Goal: Transaction & Acquisition: Purchase product/service

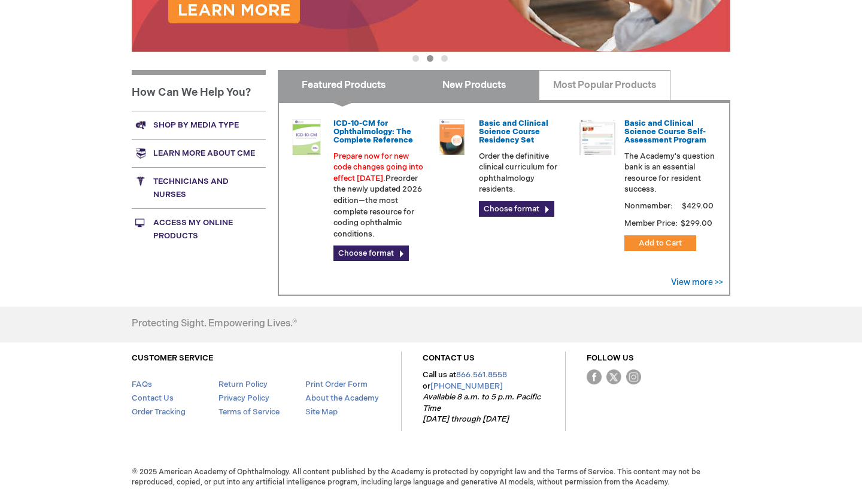
scroll to position [357, 0]
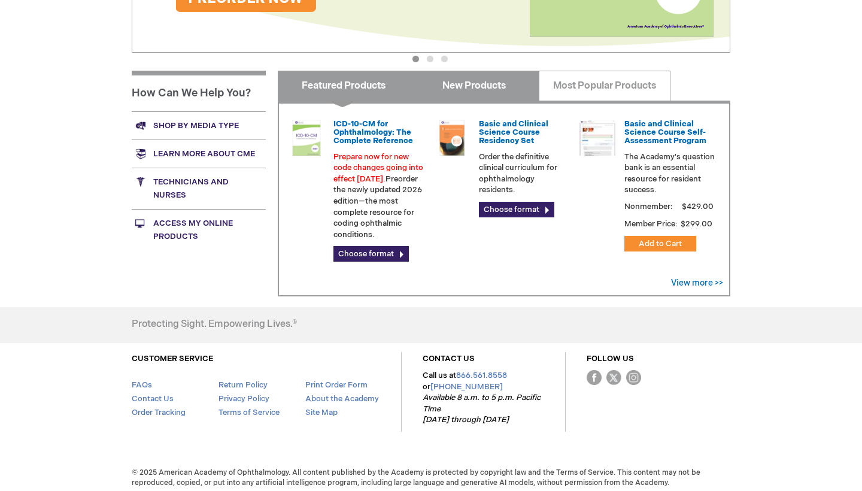
click at [478, 91] on link "New Products" at bounding box center [473, 86] width 131 height 30
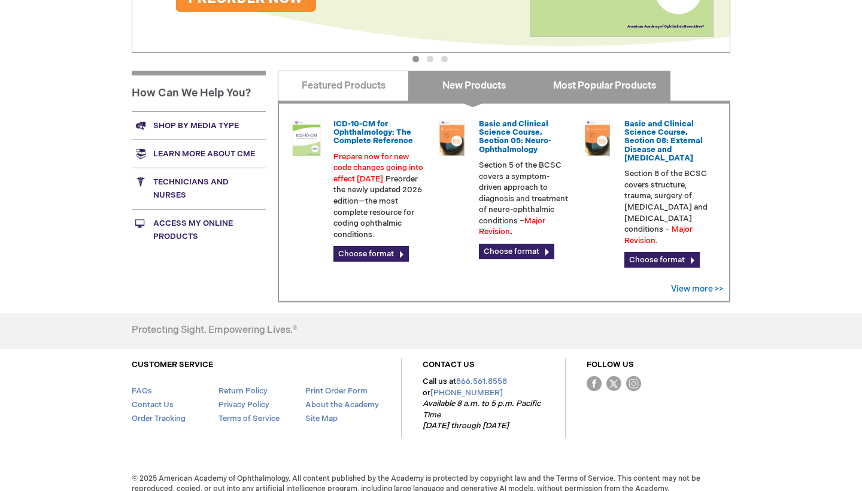
click at [567, 81] on link "Most Popular Products" at bounding box center [604, 86] width 131 height 30
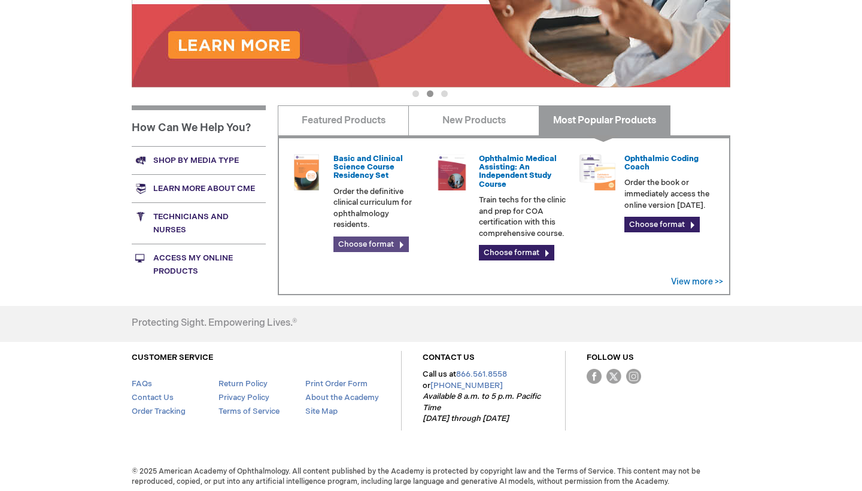
click at [369, 239] on link "Choose format" at bounding box center [370, 244] width 75 height 16
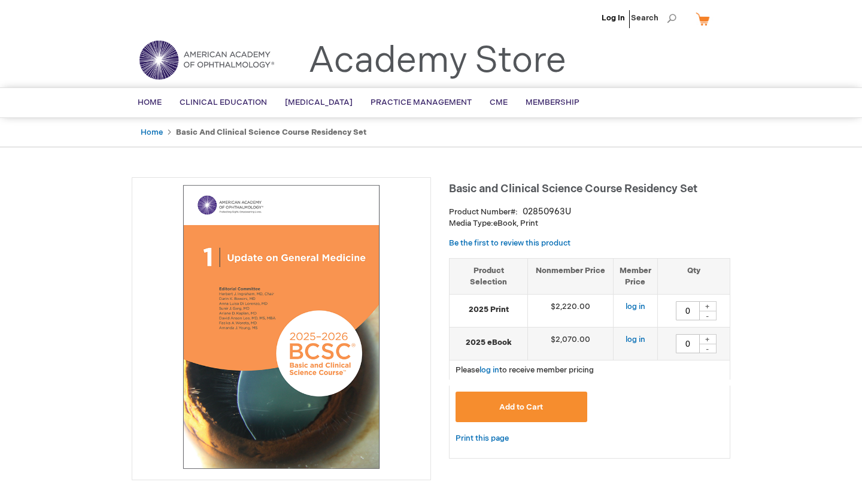
type input "0"
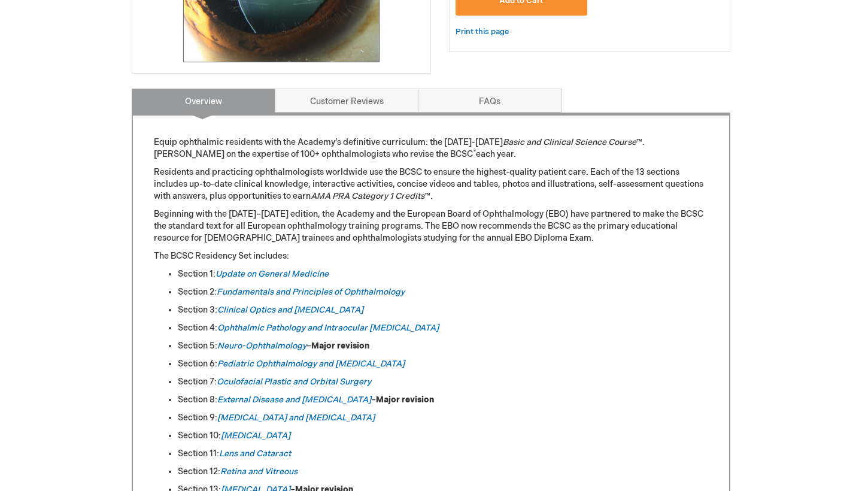
scroll to position [405, 0]
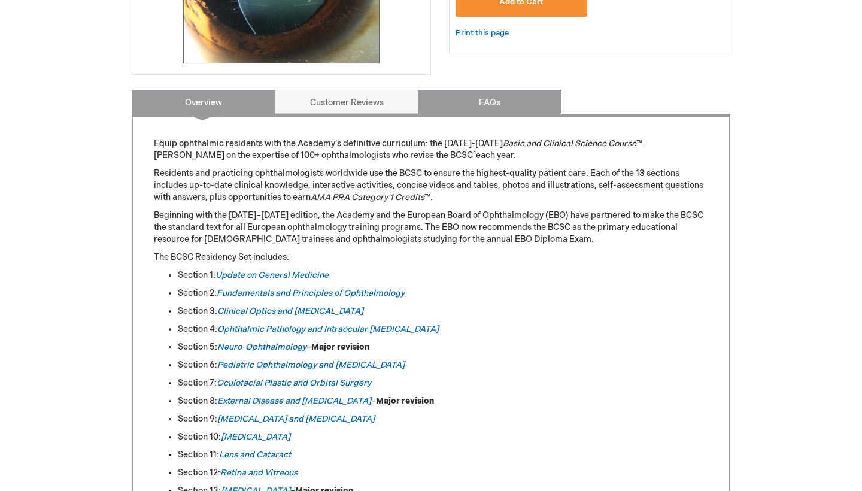
click at [436, 108] on link "FAQs" at bounding box center [490, 102] width 144 height 24
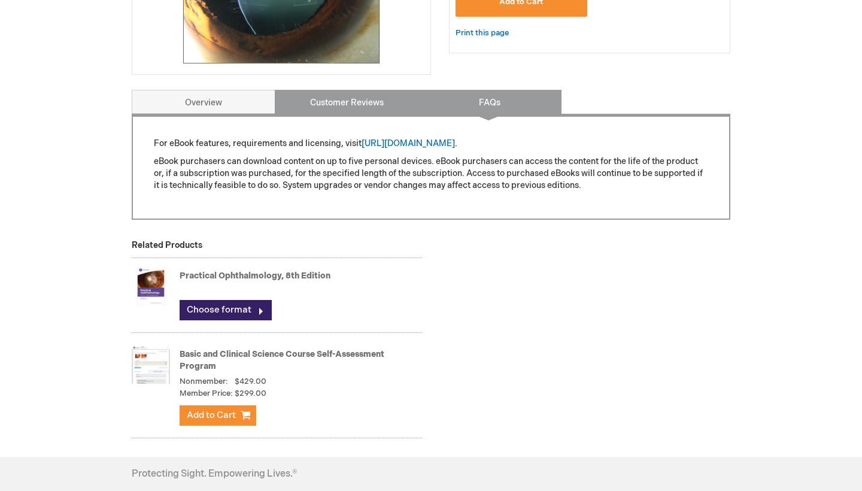
click at [379, 108] on link "Customer Reviews" at bounding box center [347, 102] width 144 height 24
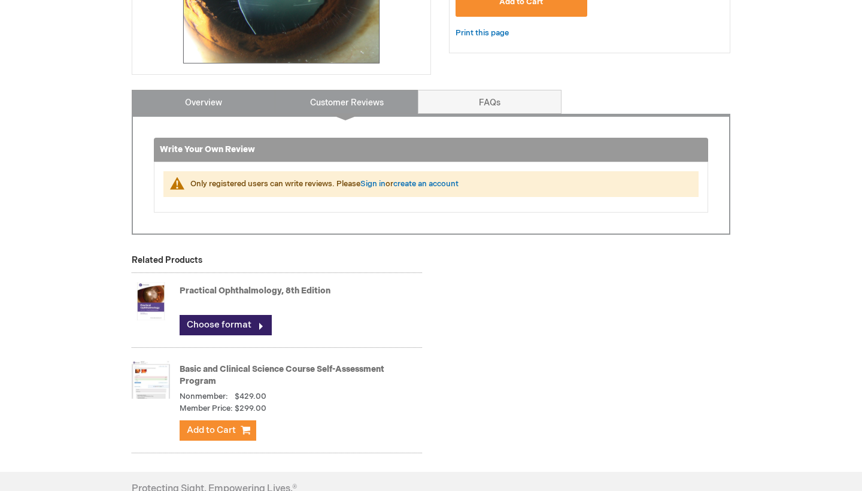
click at [253, 107] on link "Overview" at bounding box center [204, 102] width 144 height 24
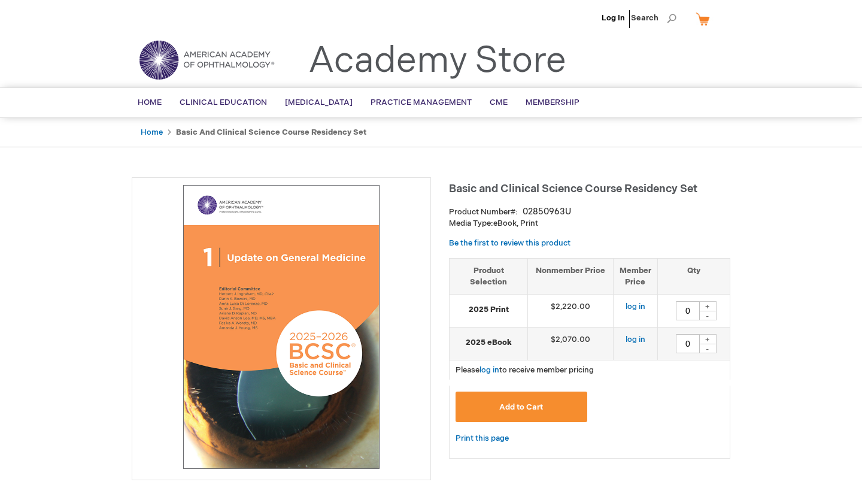
scroll to position [0, 0]
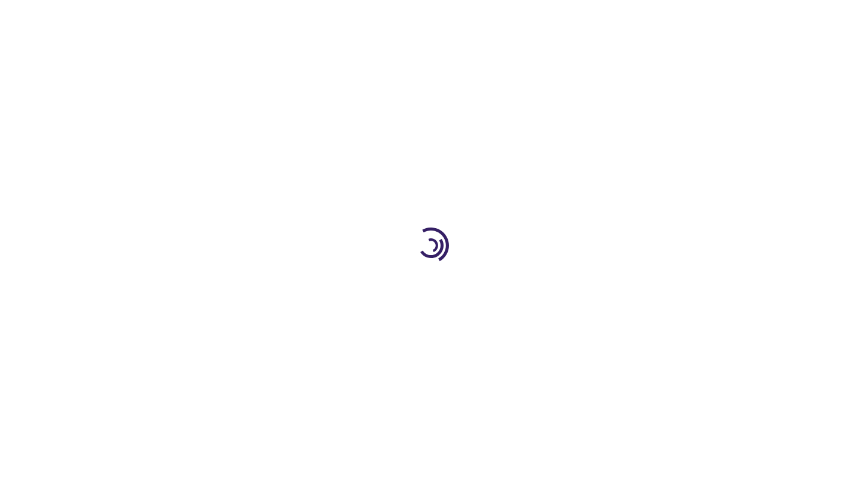
type input "0"
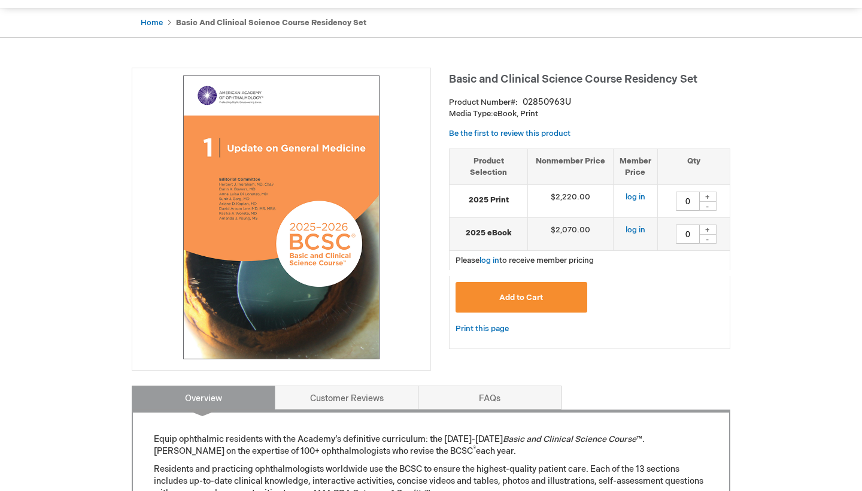
scroll to position [111, 0]
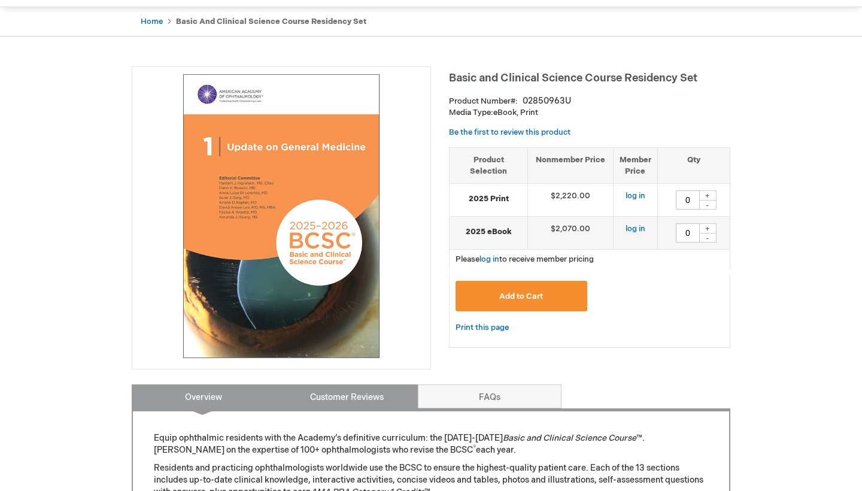
click at [365, 386] on link "Customer Reviews" at bounding box center [347, 396] width 144 height 24
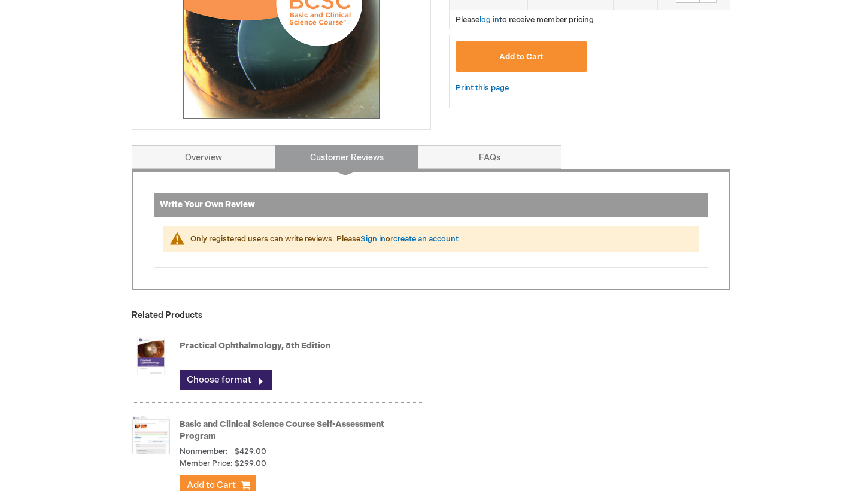
scroll to position [340, 0]
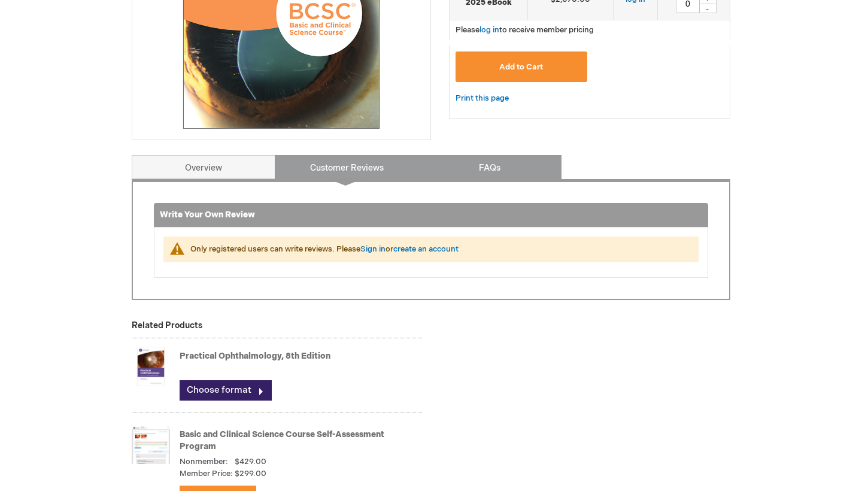
click at [441, 169] on link "FAQs" at bounding box center [490, 167] width 144 height 24
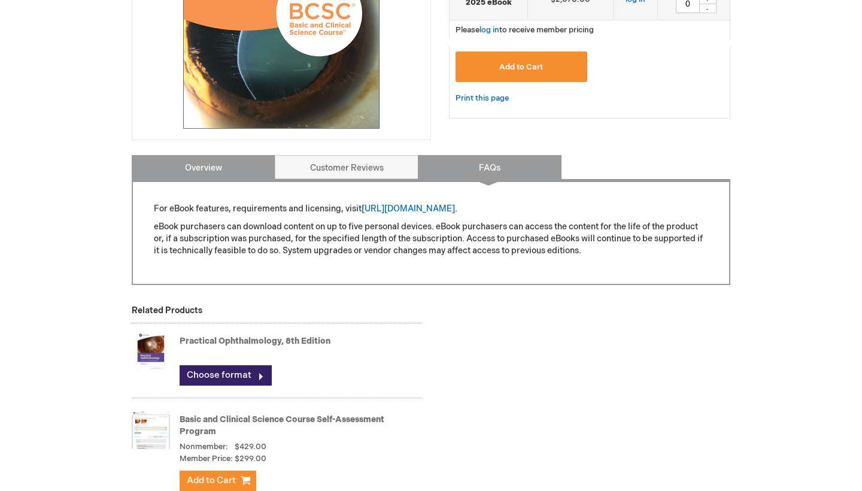
click at [234, 166] on link "Overview" at bounding box center [204, 167] width 144 height 24
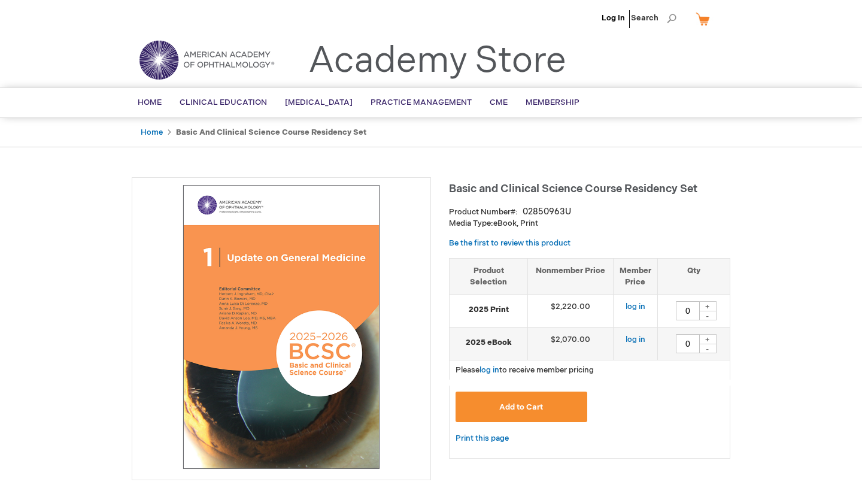
scroll to position [0, 0]
drag, startPoint x: 245, startPoint y: 298, endPoint x: 157, endPoint y: 278, distance: 89.5
click at [142, 280] on img at bounding box center [281, 327] width 286 height 286
